Goal: Information Seeking & Learning: Learn about a topic

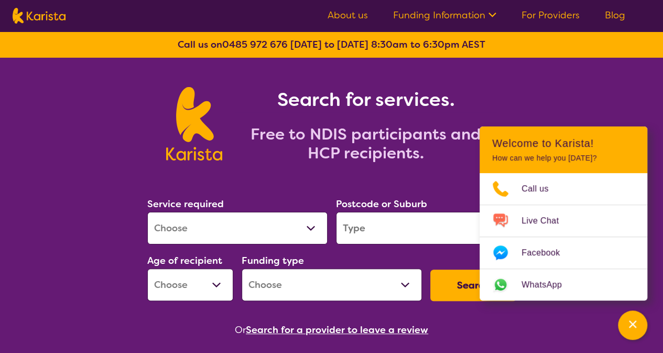
click at [490, 14] on icon at bounding box center [491, 13] width 11 height 11
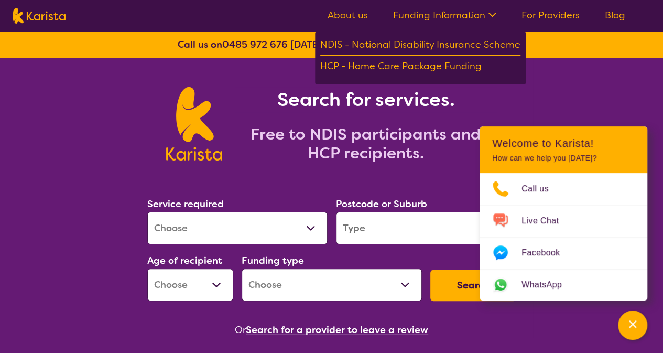
click at [554, 14] on link "For Providers" at bounding box center [551, 15] width 58 height 13
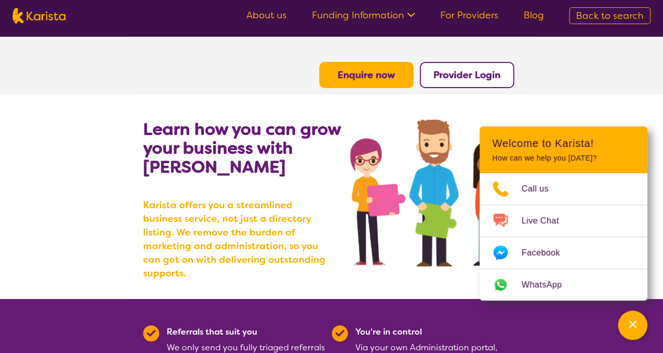
click at [276, 16] on link "About us" at bounding box center [266, 15] width 40 height 13
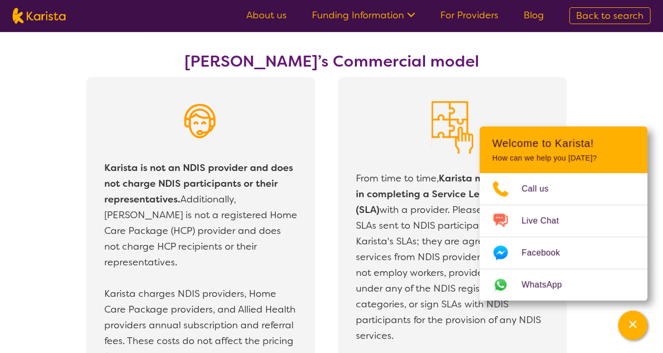
scroll to position [2365, 0]
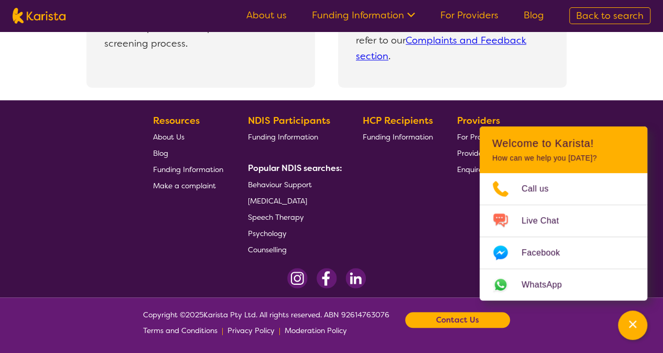
click at [446, 249] on section "Resources About Us Blog Funding Information Make a complaint NDIS Participants …" at bounding box center [332, 180] width 403 height 153
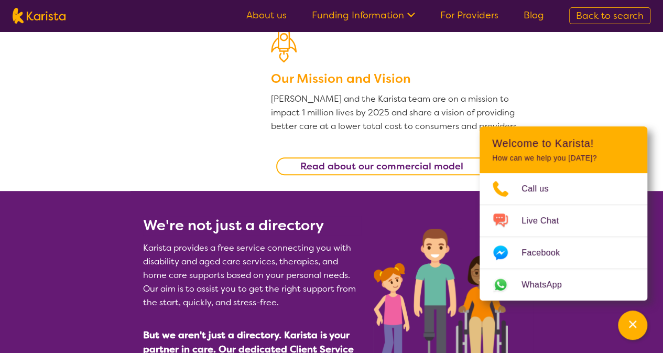
scroll to position [315, 0]
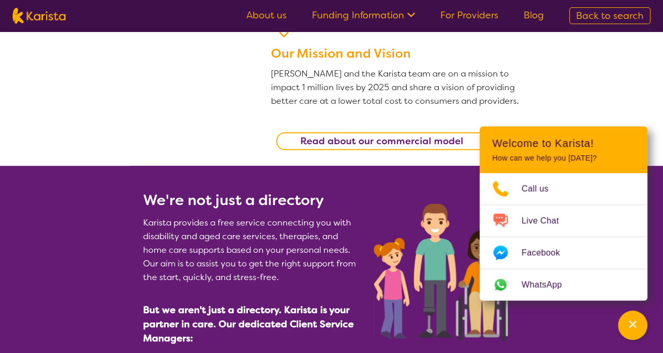
click at [400, 143] on b "Read about our commercial model" at bounding box center [382, 141] width 163 height 13
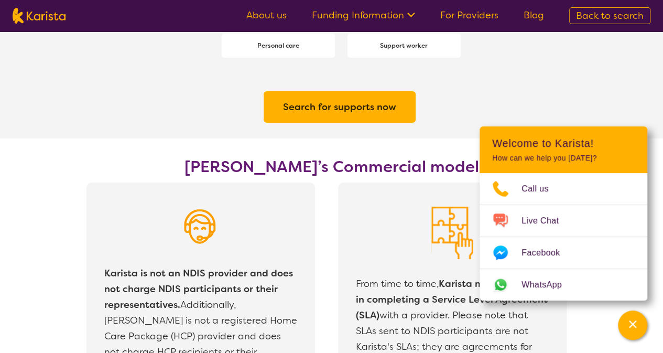
scroll to position [1745, 0]
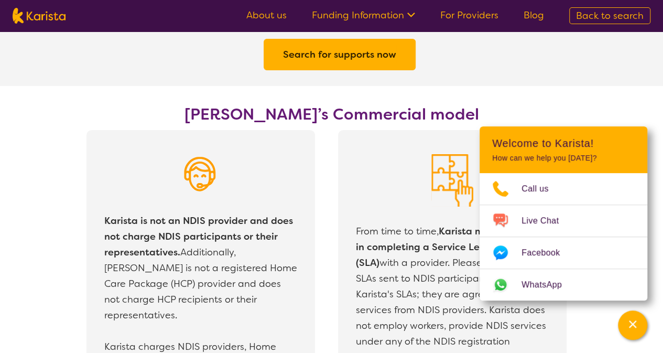
click at [412, 13] on icon at bounding box center [411, 15] width 8 height 5
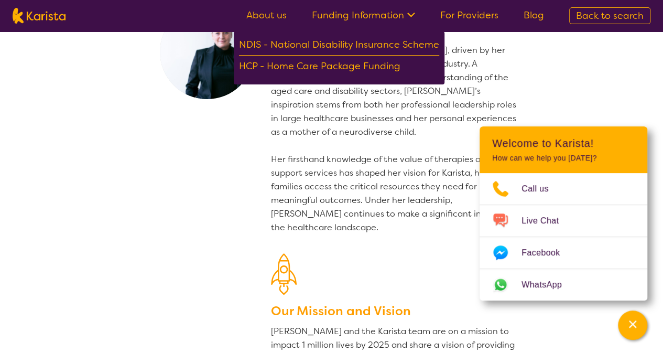
scroll to position [0, 0]
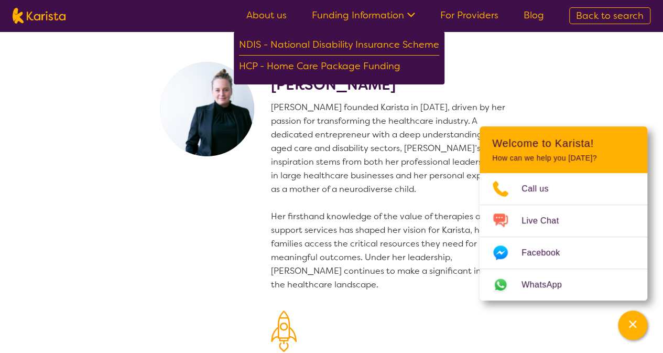
click at [175, 66] on img at bounding box center [207, 109] width 94 height 94
click at [273, 15] on link "About us" at bounding box center [266, 15] width 40 height 13
